Goal: Task Accomplishment & Management: Manage account settings

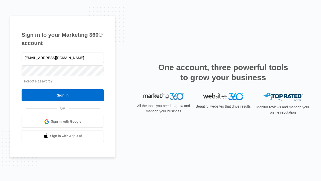
type input "[EMAIL_ADDRESS][DOMAIN_NAME]"
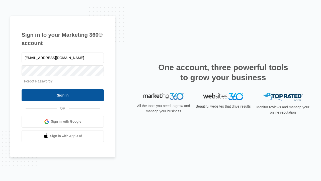
click at [63, 95] on input "Sign In" at bounding box center [63, 95] width 82 height 12
